Goal: Information Seeking & Learning: Learn about a topic

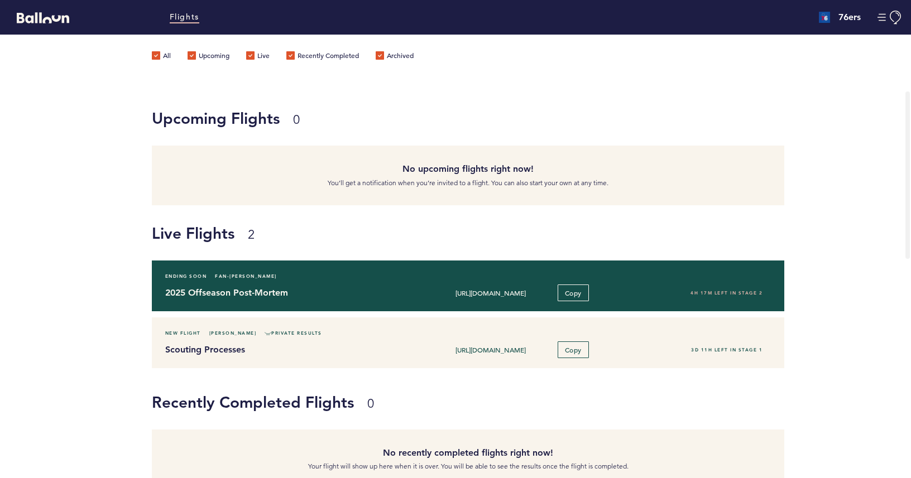
click at [361, 296] on h4 "2025 Offseason Post-Mortem" at bounding box center [286, 292] width 243 height 13
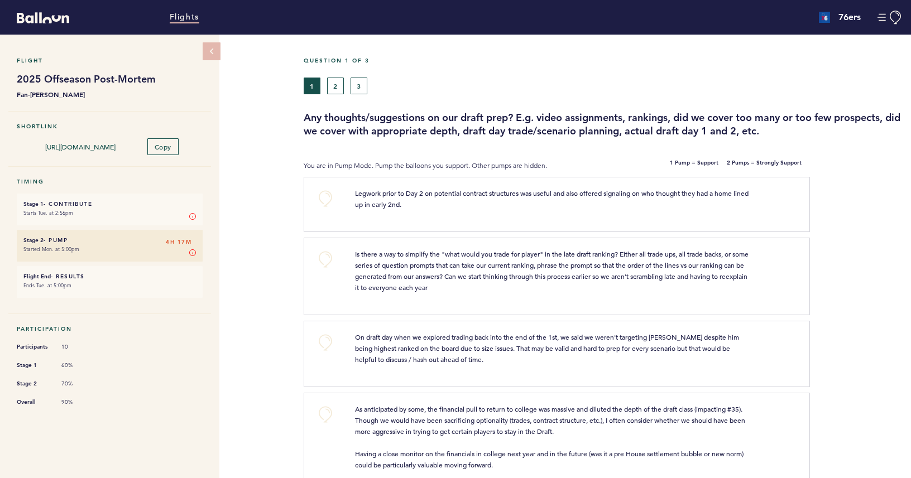
click at [175, 17] on link "Flights" at bounding box center [185, 17] width 30 height 12
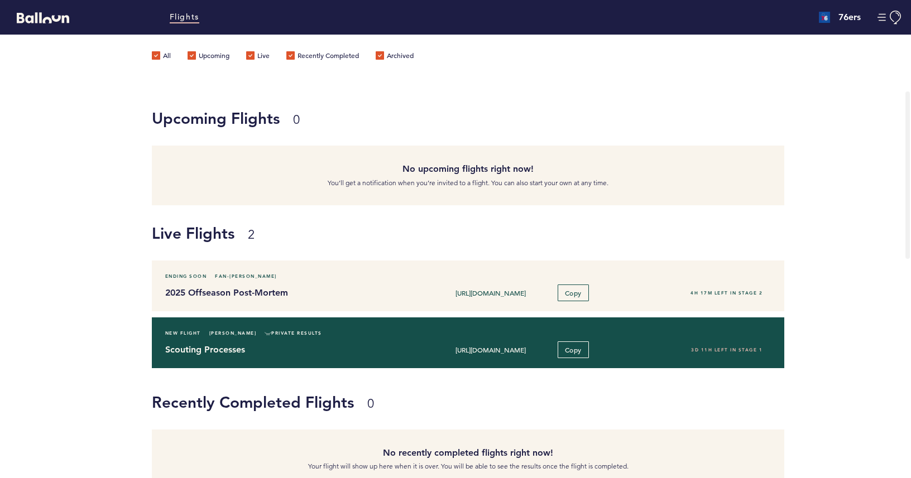
click at [345, 349] on h4 "Scouting Processes" at bounding box center [286, 349] width 243 height 13
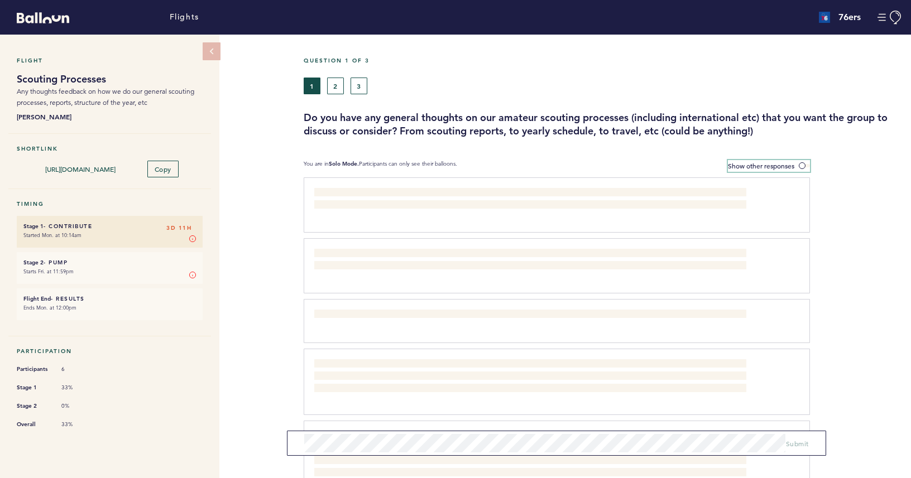
click at [772, 165] on span "Show other responses" at bounding box center [761, 165] width 66 height 9
click at [0, 0] on input "Show other responses" at bounding box center [0, 0] width 0 height 0
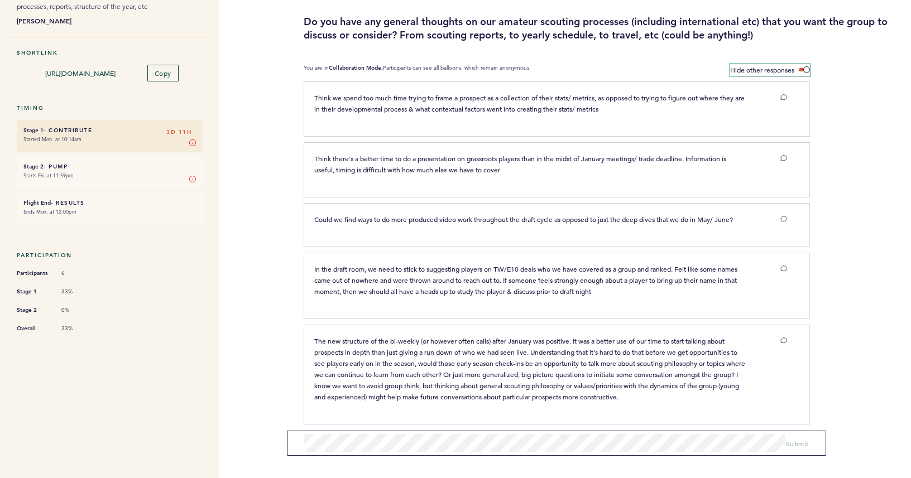
scroll to position [75, 0]
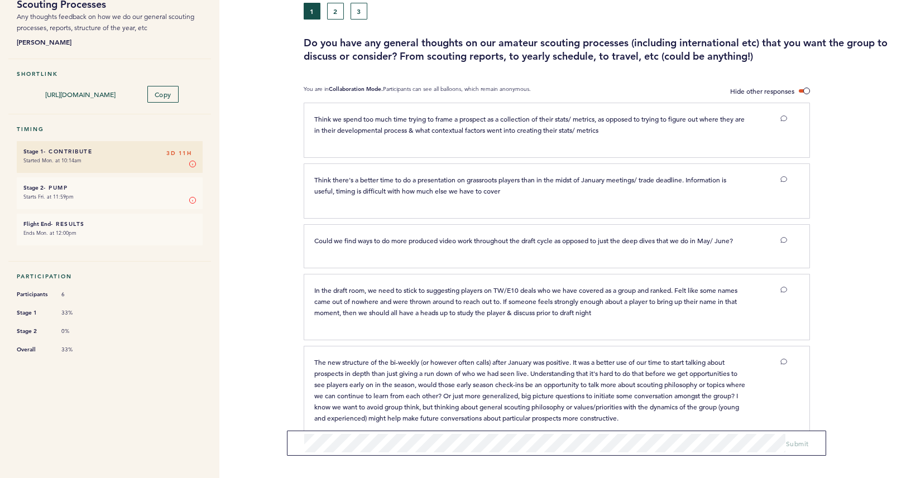
click at [333, 16] on button "2" at bounding box center [335, 11] width 17 height 17
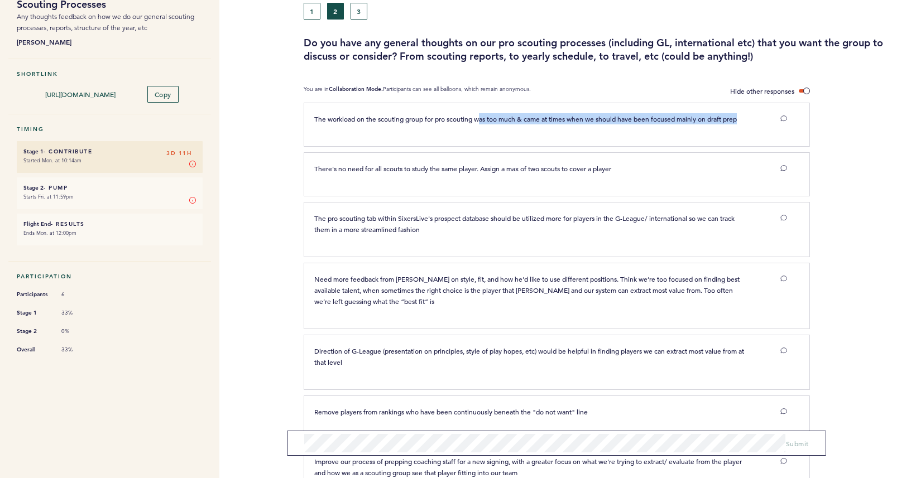
drag, startPoint x: 752, startPoint y: 117, endPoint x: 480, endPoint y: 117, distance: 272.4
click at [480, 117] on div "The workload on the scouting group for pro scouting was too much & came at time…" at bounding box center [530, 118] width 449 height 11
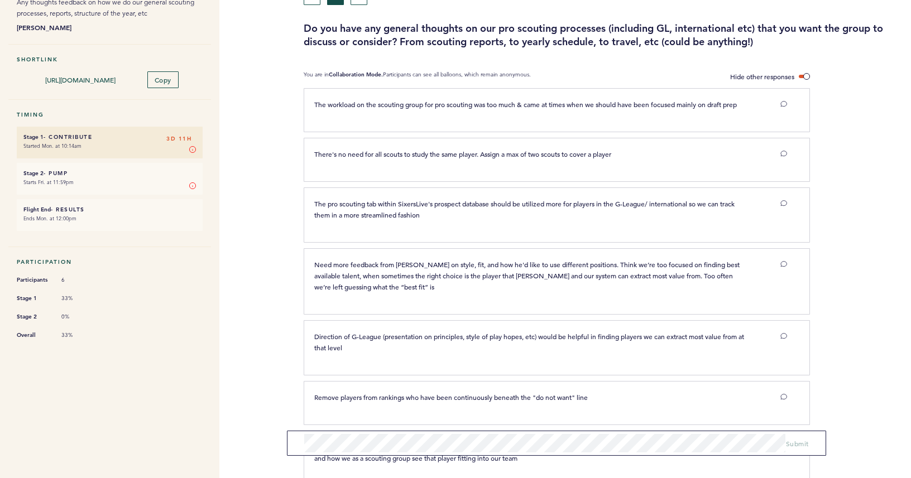
click at [260, 128] on div "Flight Scouting Processes Any thoughts feedback on how we do our general scouti…" at bounding box center [455, 167] width 911 height 444
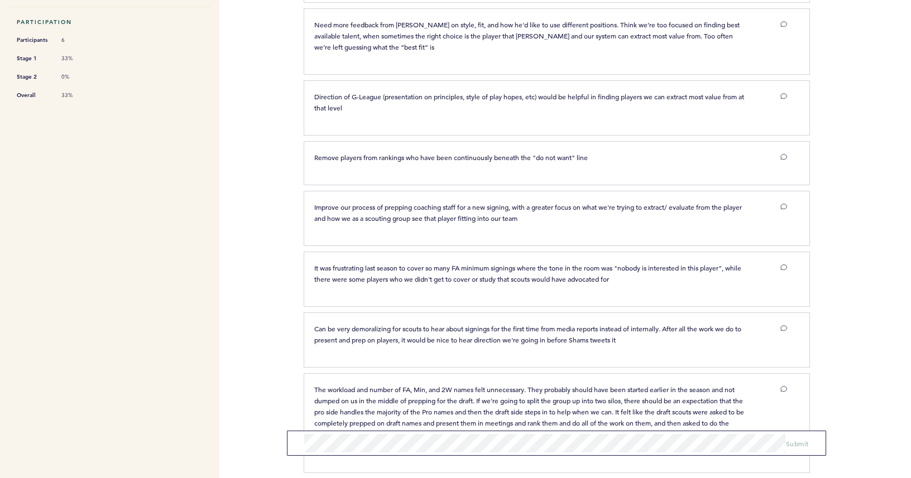
scroll to position [385, 0]
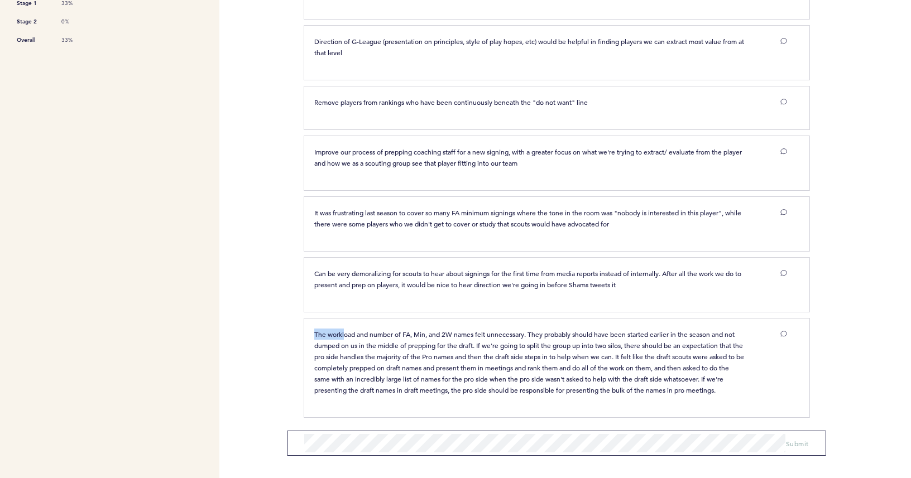
drag, startPoint x: 309, startPoint y: 326, endPoint x: 343, endPoint y: 334, distance: 34.9
click at [343, 334] on div "The workload and number of FA, Min, and 2W names felt unnecessary. They probabl…" at bounding box center [557, 368] width 506 height 100
click at [353, 357] on span "The workload and number of FA, Min, and 2W names felt unnecessary. They probabl…" at bounding box center [529, 362] width 431 height 65
drag, startPoint x: 312, startPoint y: 331, endPoint x: 755, endPoint y: 390, distance: 447.0
click at [755, 390] on div "The workload and number of FA, Min, and 2W names felt unnecessary. They probabl…" at bounding box center [550, 362] width 489 height 67
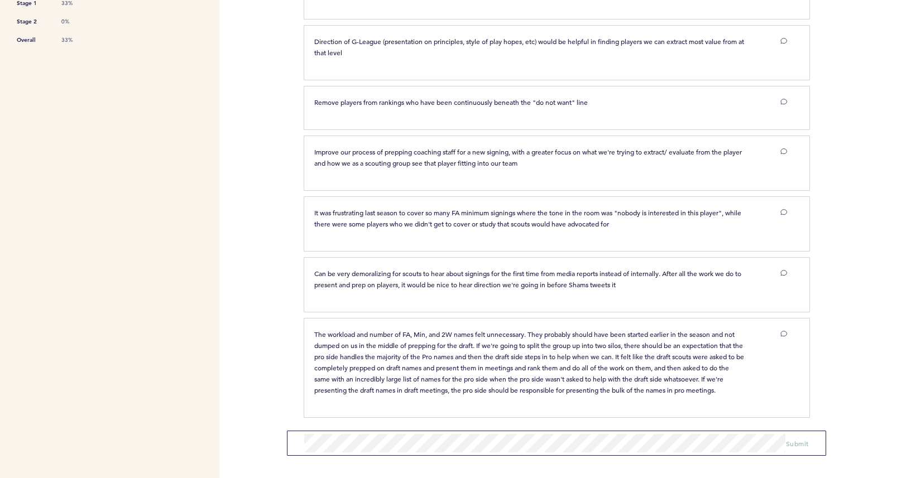
copy span "The workload and number of FA, Min, and 2W names felt unnecessary. They probabl…"
click at [767, 366] on div at bounding box center [775, 362] width 41 height 67
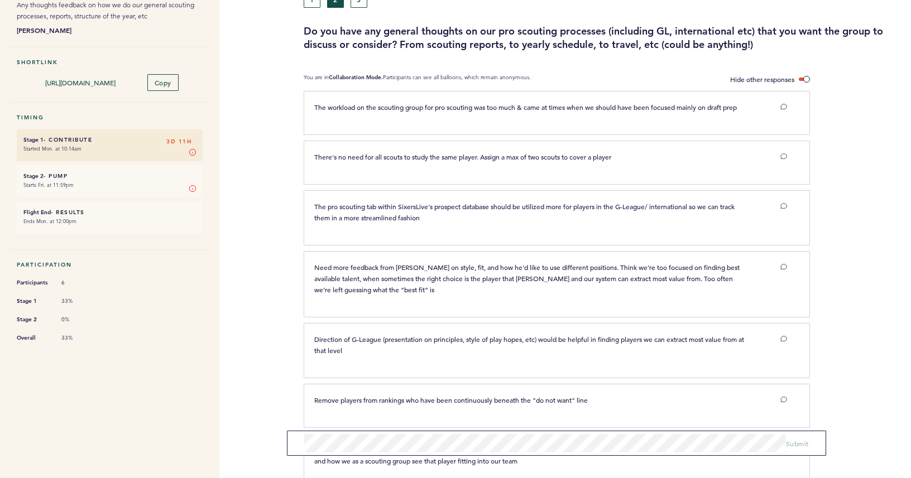
scroll to position [0, 0]
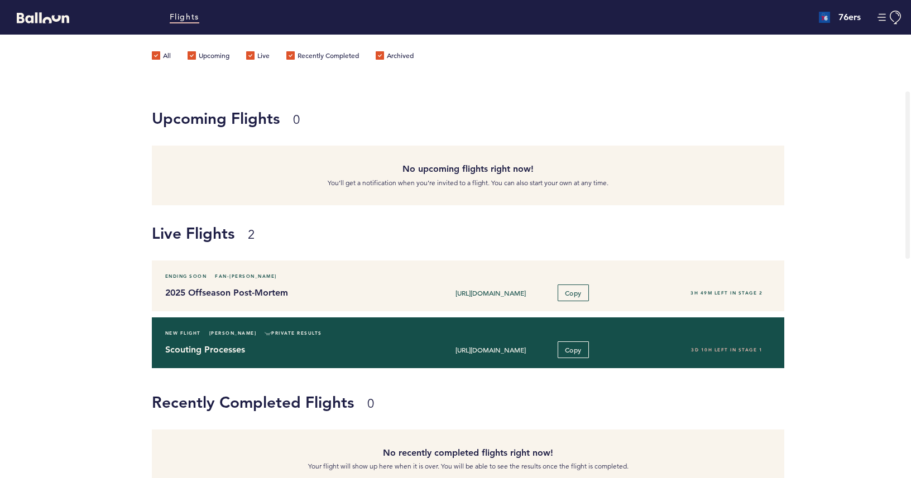
click at [315, 344] on h4 "Scouting Processes" at bounding box center [286, 349] width 243 height 13
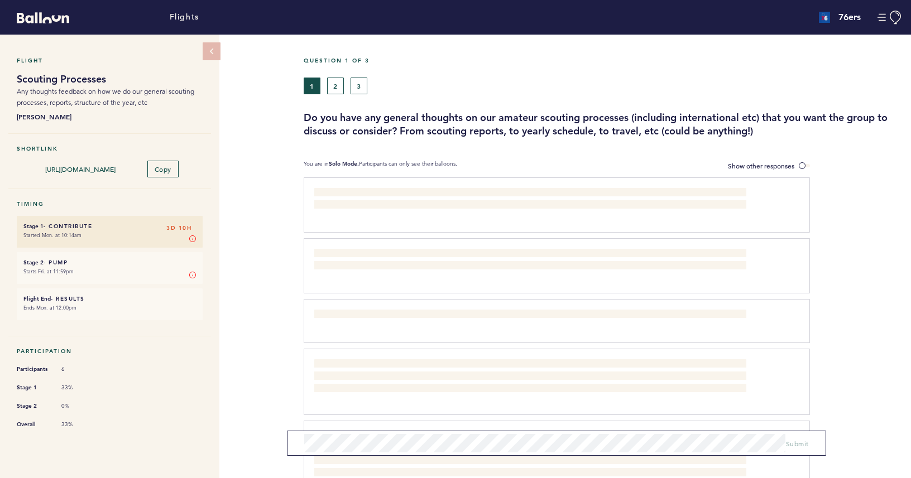
click at [767, 174] on div "Question 1 of 3 1 2 3 Do you have any general thoughts on our amateur scouting …" at bounding box center [607, 339] width 607 height 608
click at [770, 164] on span "Show other responses" at bounding box center [761, 165] width 66 height 9
click at [0, 0] on input "Show other responses" at bounding box center [0, 0] width 0 height 0
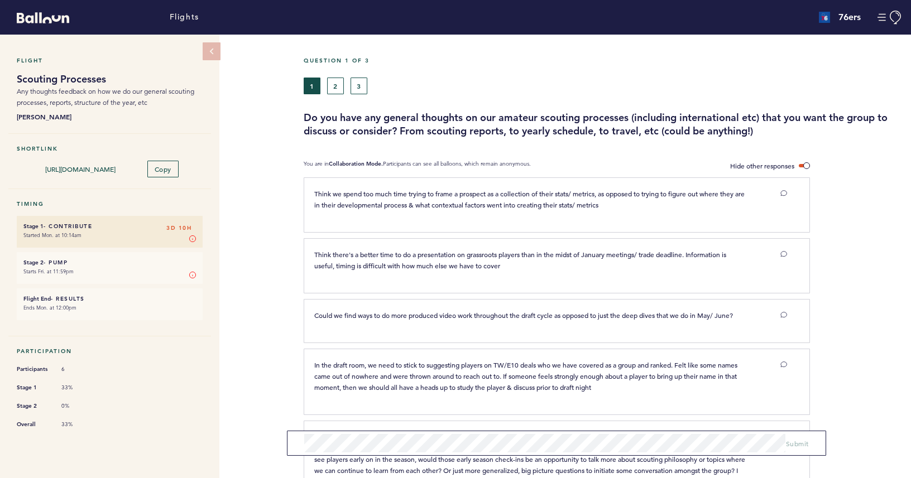
click at [337, 90] on button "2" at bounding box center [335, 86] width 17 height 17
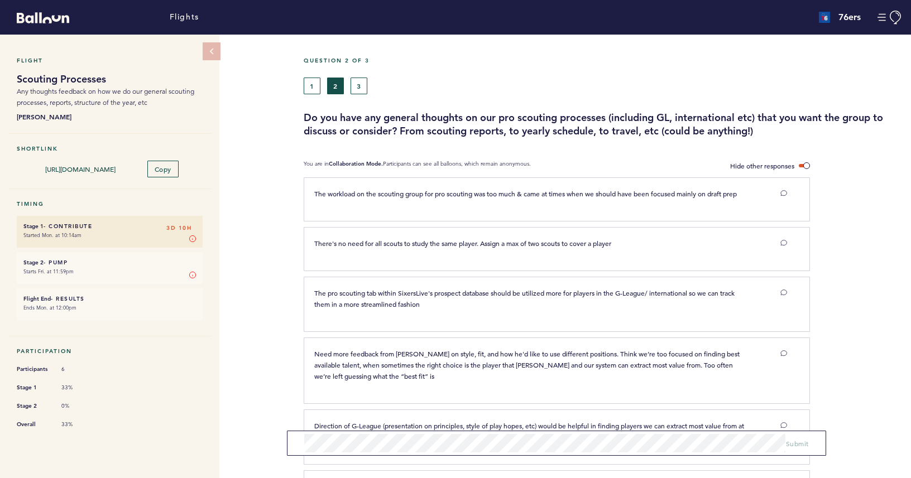
scroll to position [457, 0]
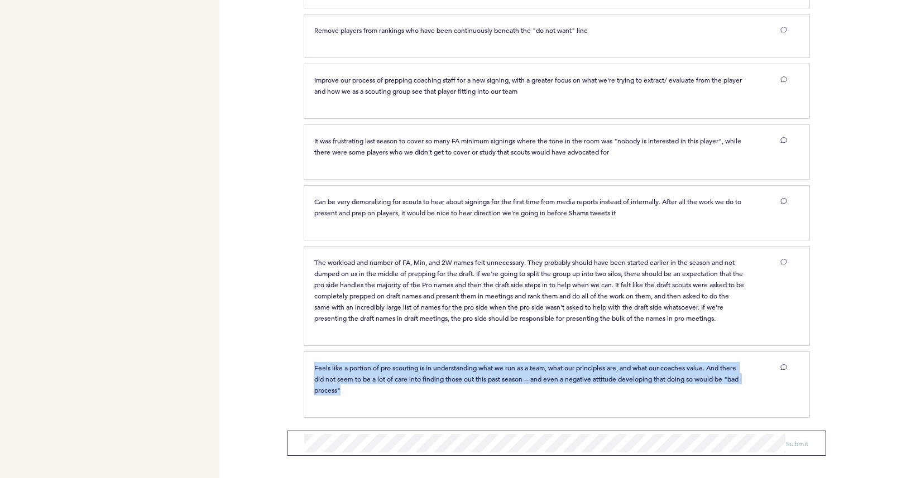
drag, startPoint x: 402, startPoint y: 393, endPoint x: 312, endPoint y: 367, distance: 94.1
click at [312, 367] on div "Feels like a portion of pro scouting is in understanding what we run as a team,…" at bounding box center [530, 378] width 449 height 33
copy span "Feels like a portion of pro scouting is in understanding what we run as a team,…"
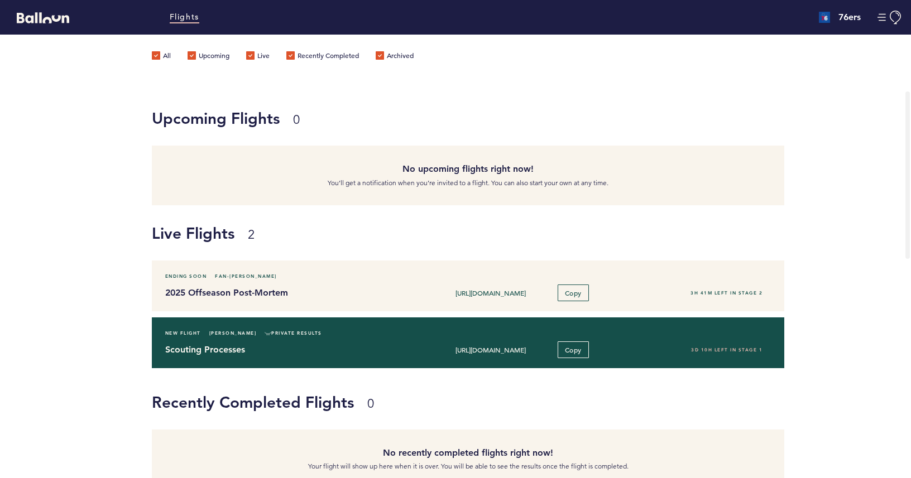
click at [361, 335] on div "New Flight Ariana Andonian Private Results" at bounding box center [468, 333] width 622 height 11
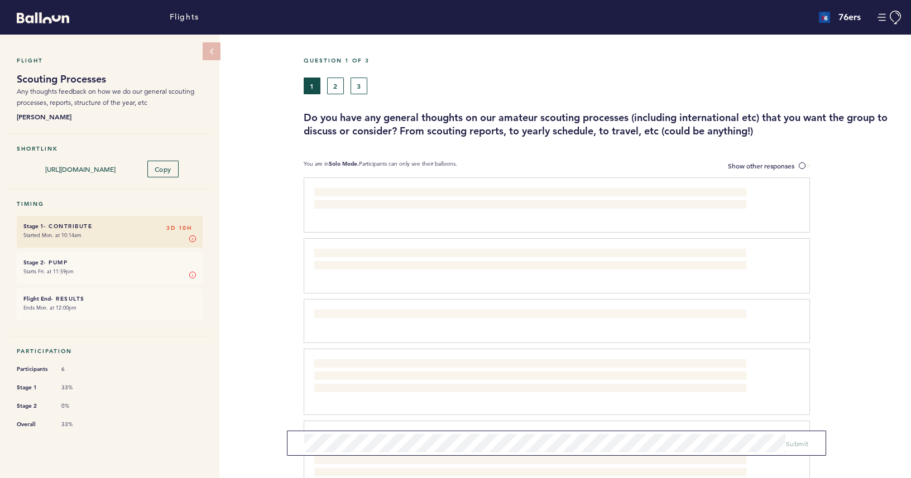
click at [334, 79] on button "2" at bounding box center [335, 86] width 17 height 17
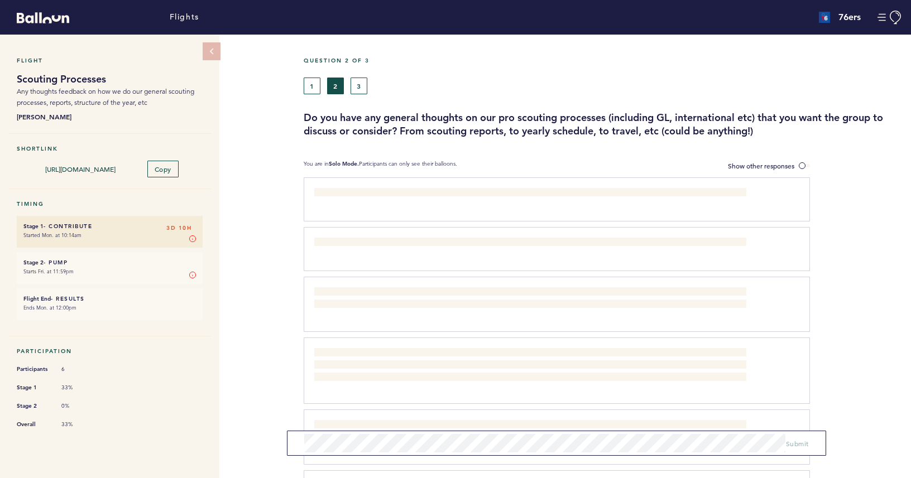
click at [318, 85] on button "1" at bounding box center [312, 86] width 17 height 17
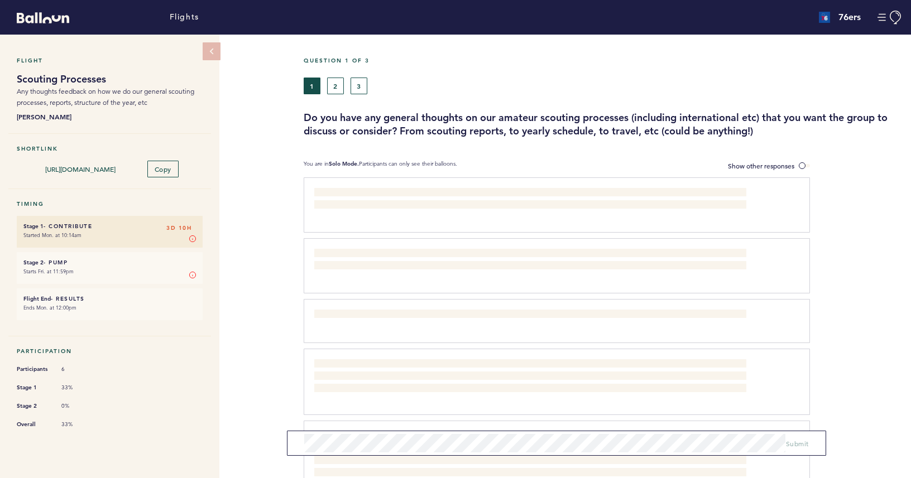
click at [744, 158] on div "Question 1 of 3 1 2 3 Do you have any general thoughts on our amateur scouting …" at bounding box center [607, 339] width 607 height 608
click at [742, 165] on span "Show other responses" at bounding box center [761, 165] width 66 height 9
click at [0, 0] on input "Show other responses" at bounding box center [0, 0] width 0 height 0
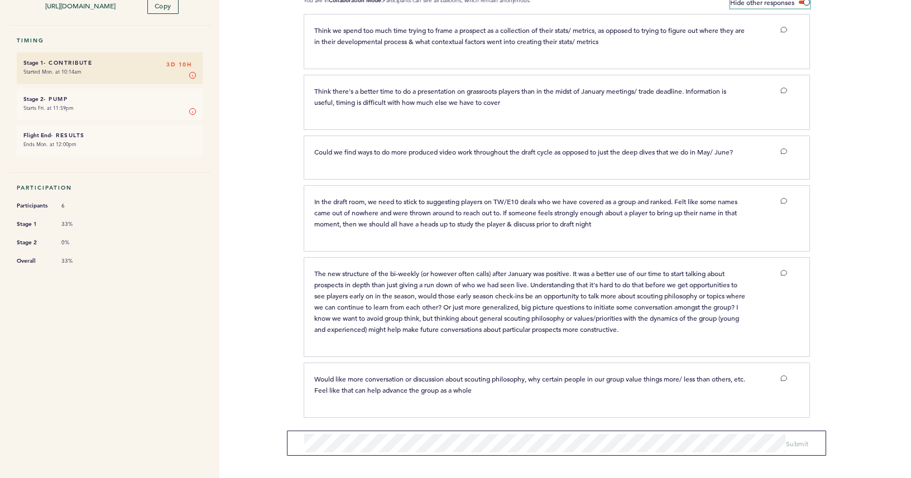
scroll to position [75, 0]
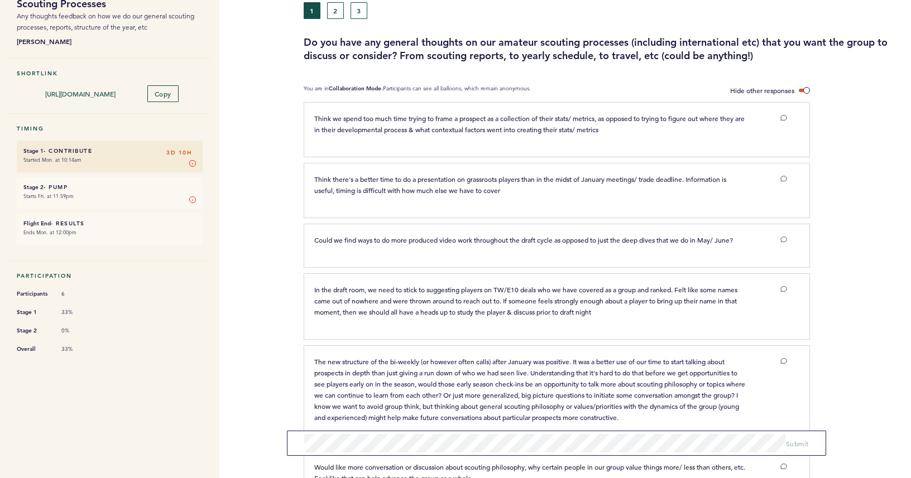
click at [340, 9] on button "2" at bounding box center [335, 10] width 17 height 17
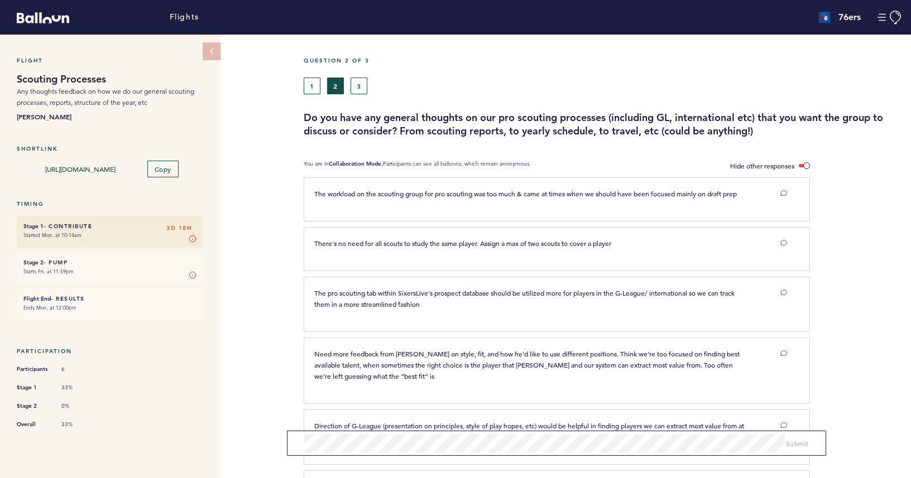
click at [361, 81] on button "3" at bounding box center [358, 86] width 17 height 17
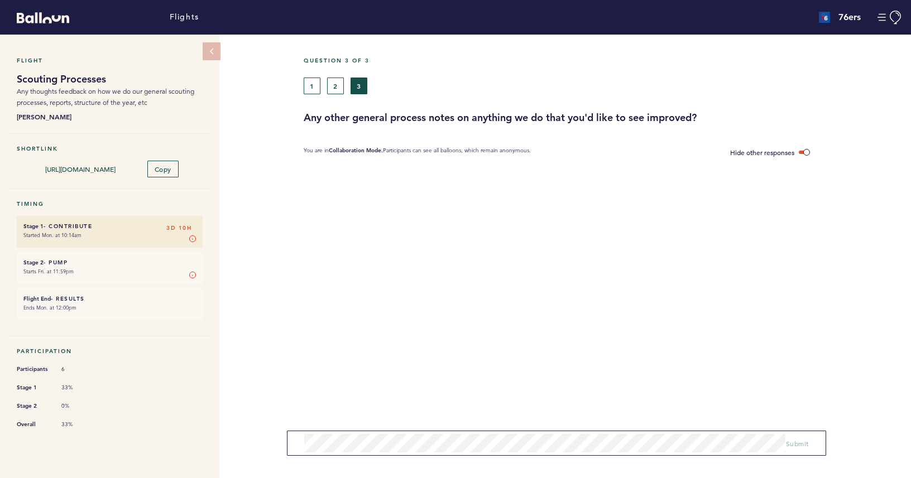
scroll to position [184, 0]
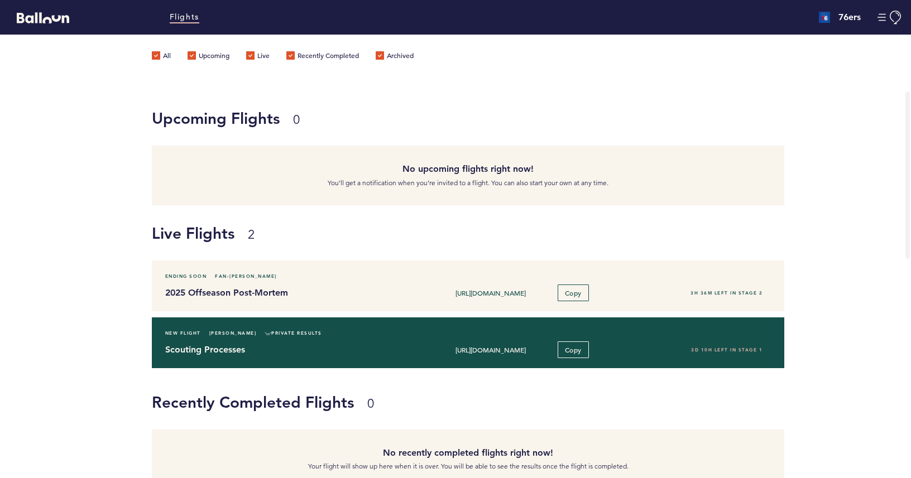
click at [354, 354] on h4 "Scouting Processes" at bounding box center [286, 349] width 243 height 13
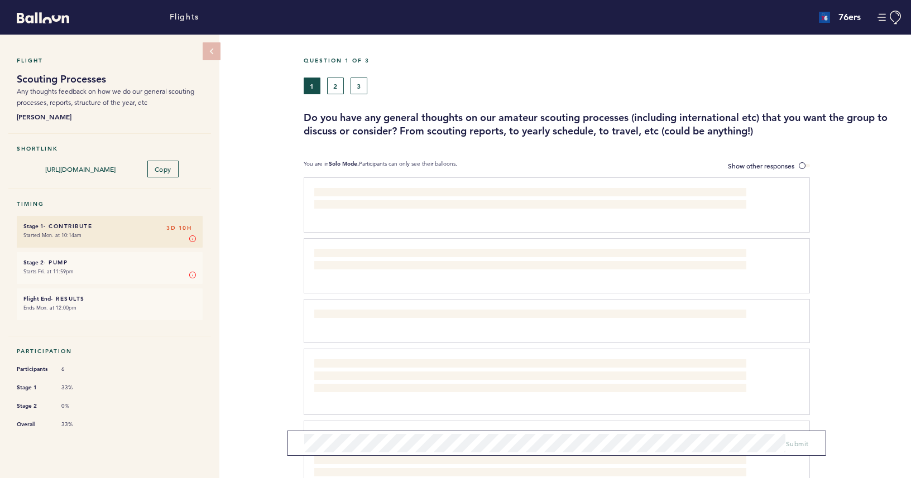
click at [351, 85] on button "3" at bounding box center [358, 86] width 17 height 17
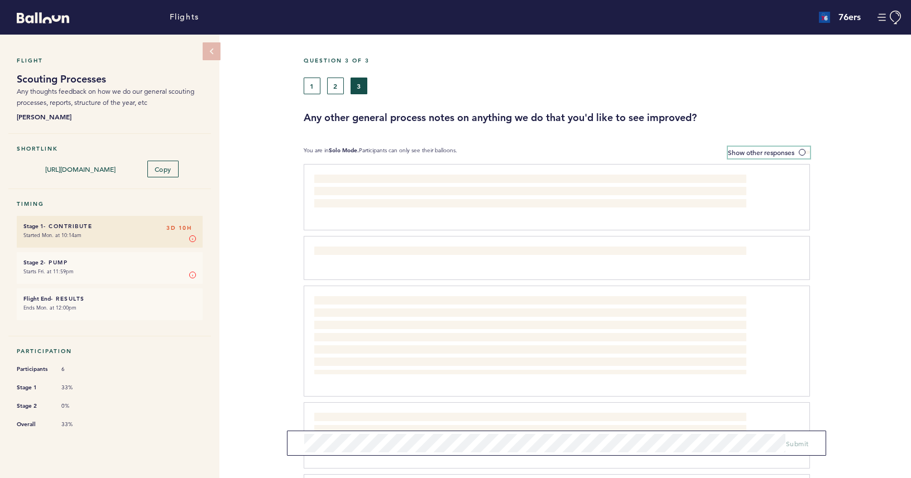
click at [757, 152] on span "Show other responses" at bounding box center [761, 152] width 66 height 9
click at [0, 0] on input "Show other responses" at bounding box center [0, 0] width 0 height 0
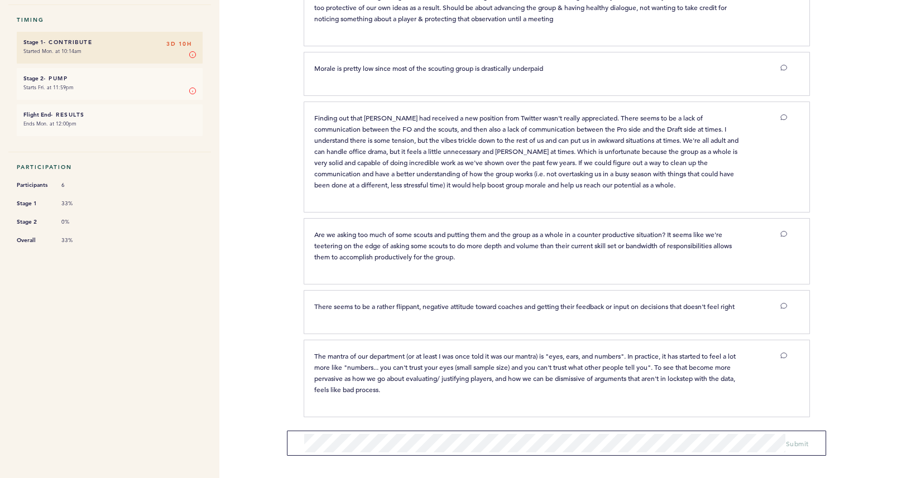
scroll to position [106, 0]
